Goal: Transaction & Acquisition: Subscribe to service/newsletter

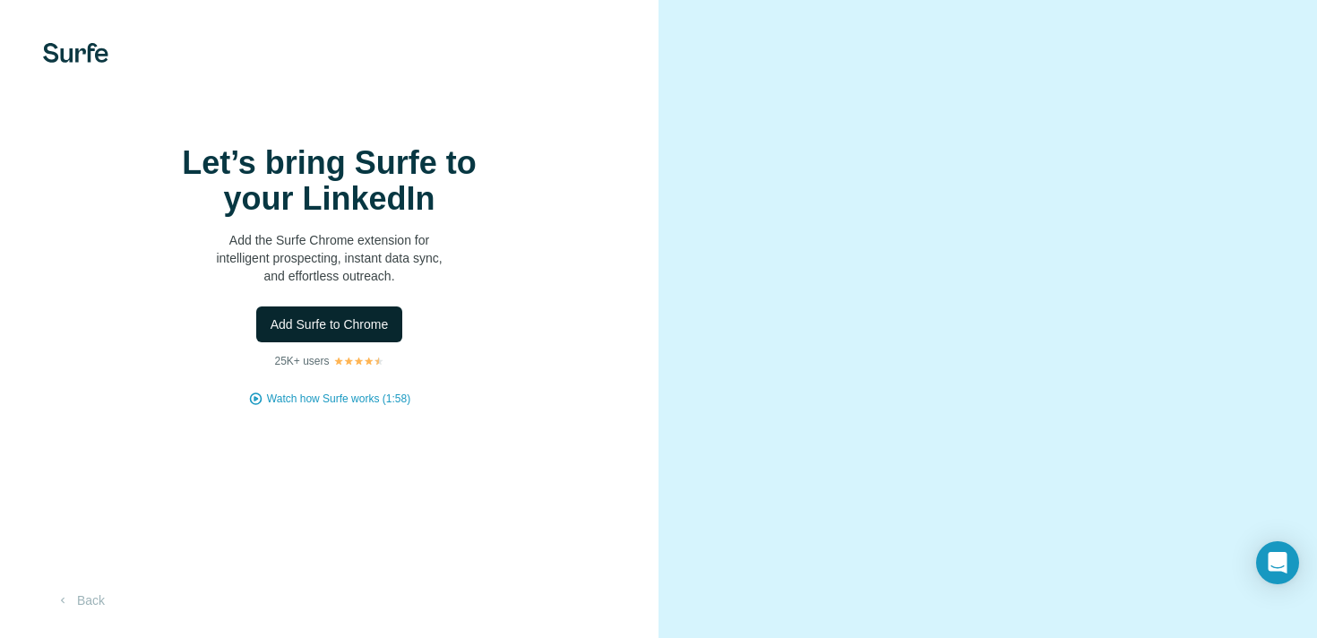
click at [362, 333] on span "Add Surfe to Chrome" at bounding box center [330, 324] width 118 height 18
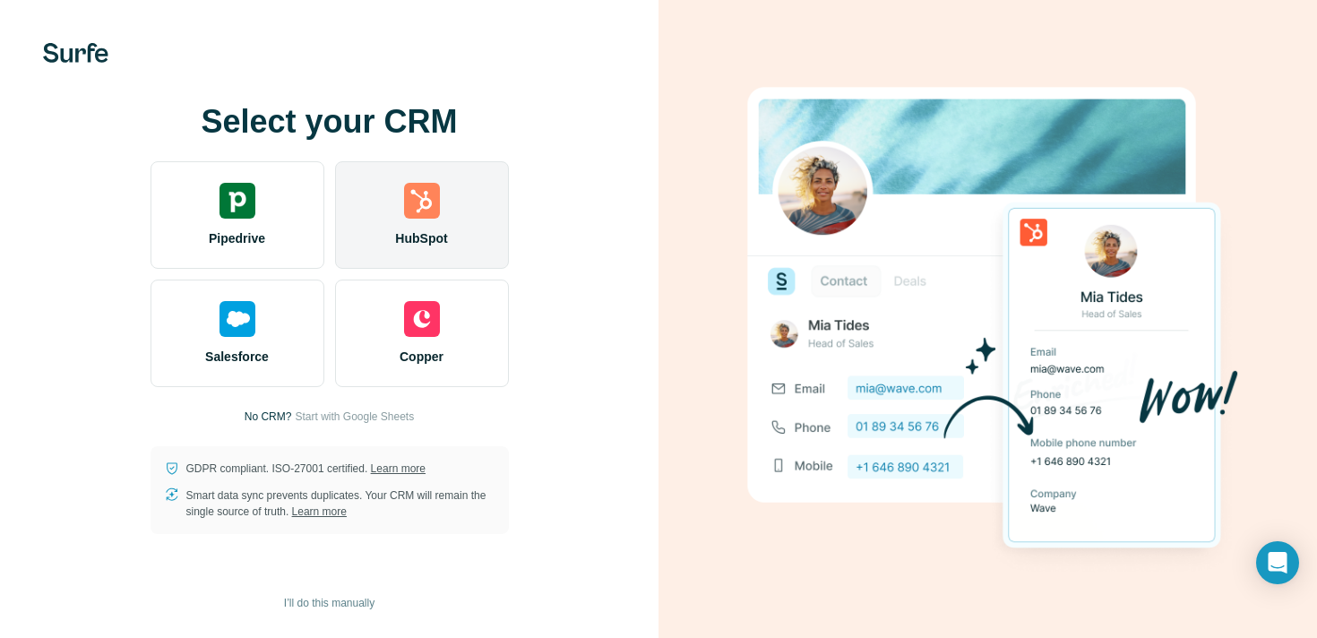
click at [418, 198] on img at bounding box center [422, 201] width 36 height 36
